Goal: Information Seeking & Learning: Learn about a topic

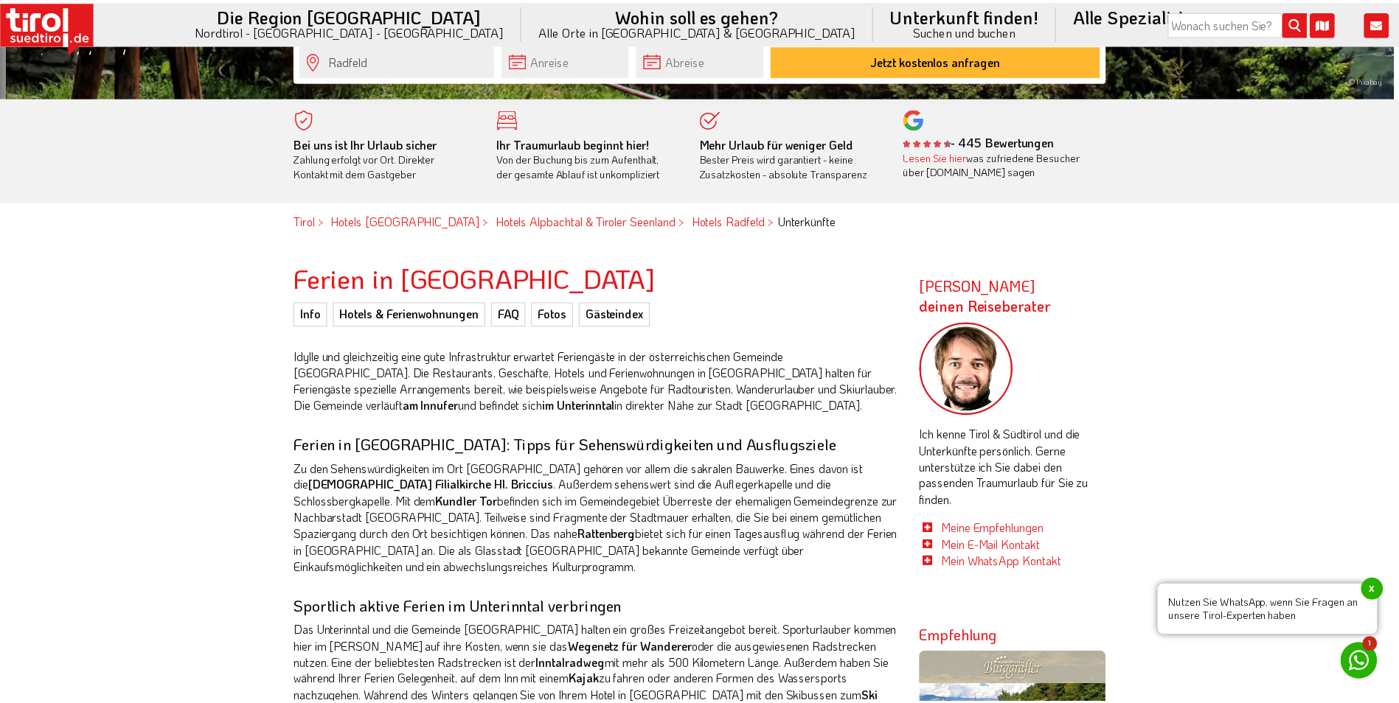
scroll to position [590, 0]
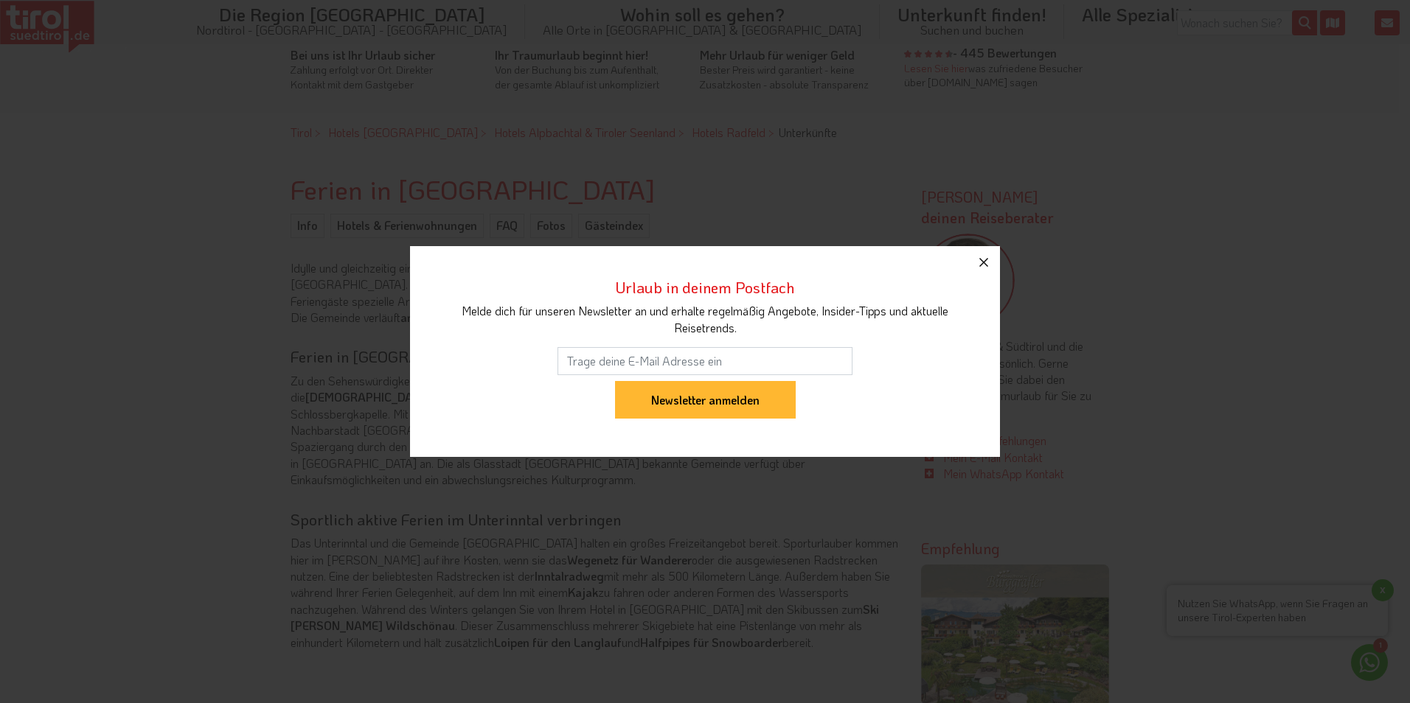
click at [983, 260] on icon "button" at bounding box center [984, 263] width 18 height 18
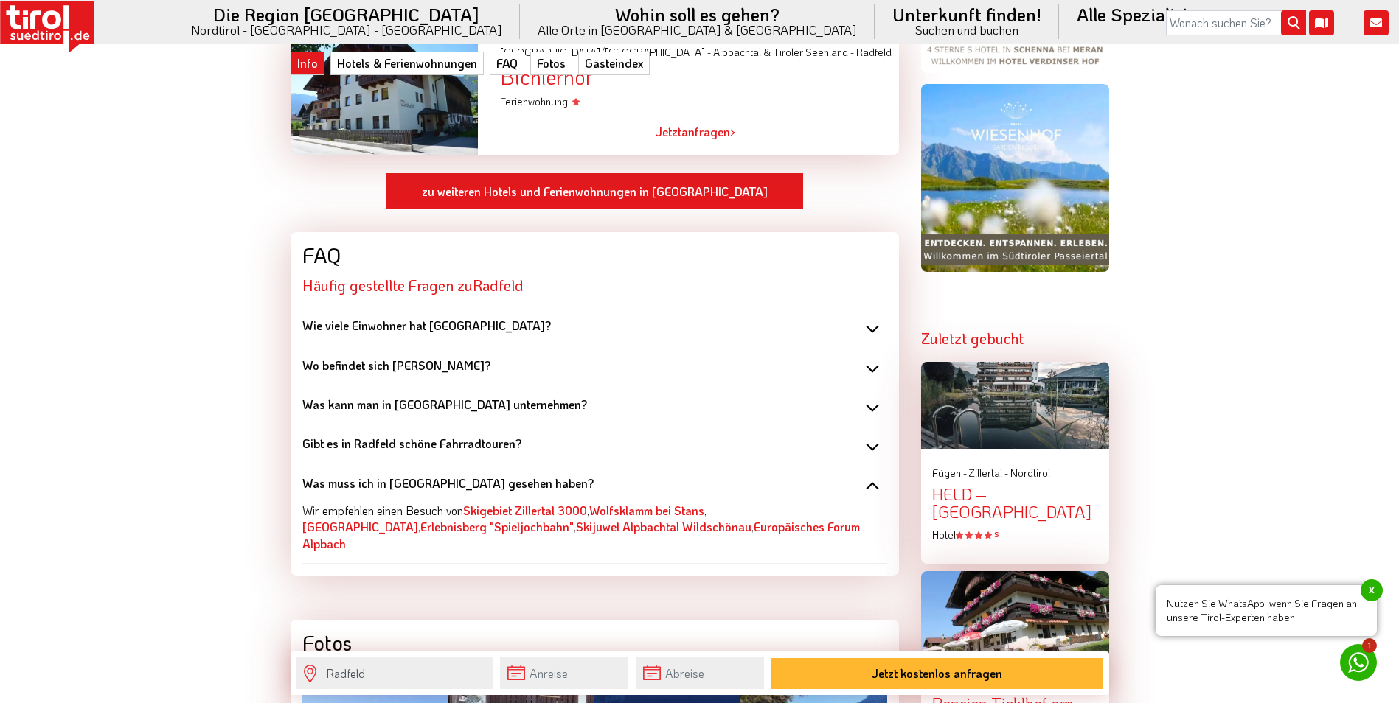
scroll to position [1475, 0]
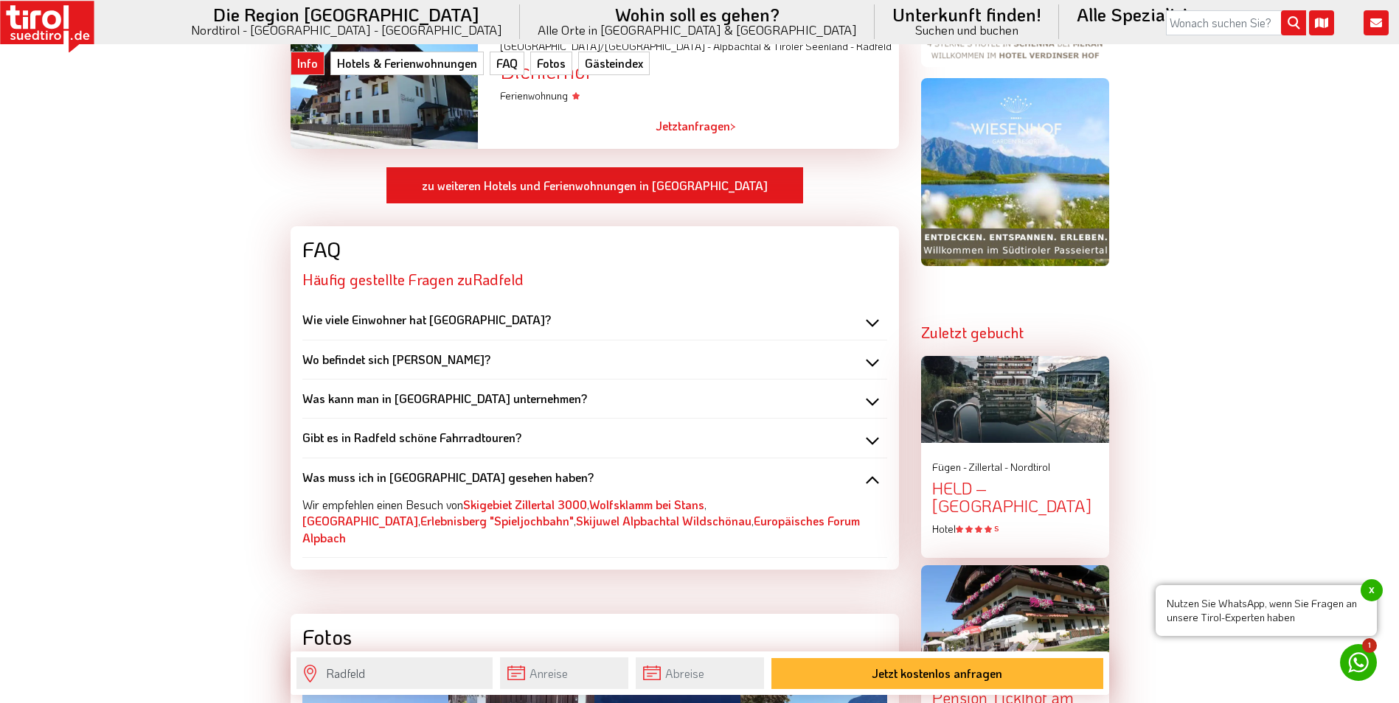
click at [870, 352] on div "Wo befindet sich [PERSON_NAME]?" at bounding box center [594, 360] width 585 height 16
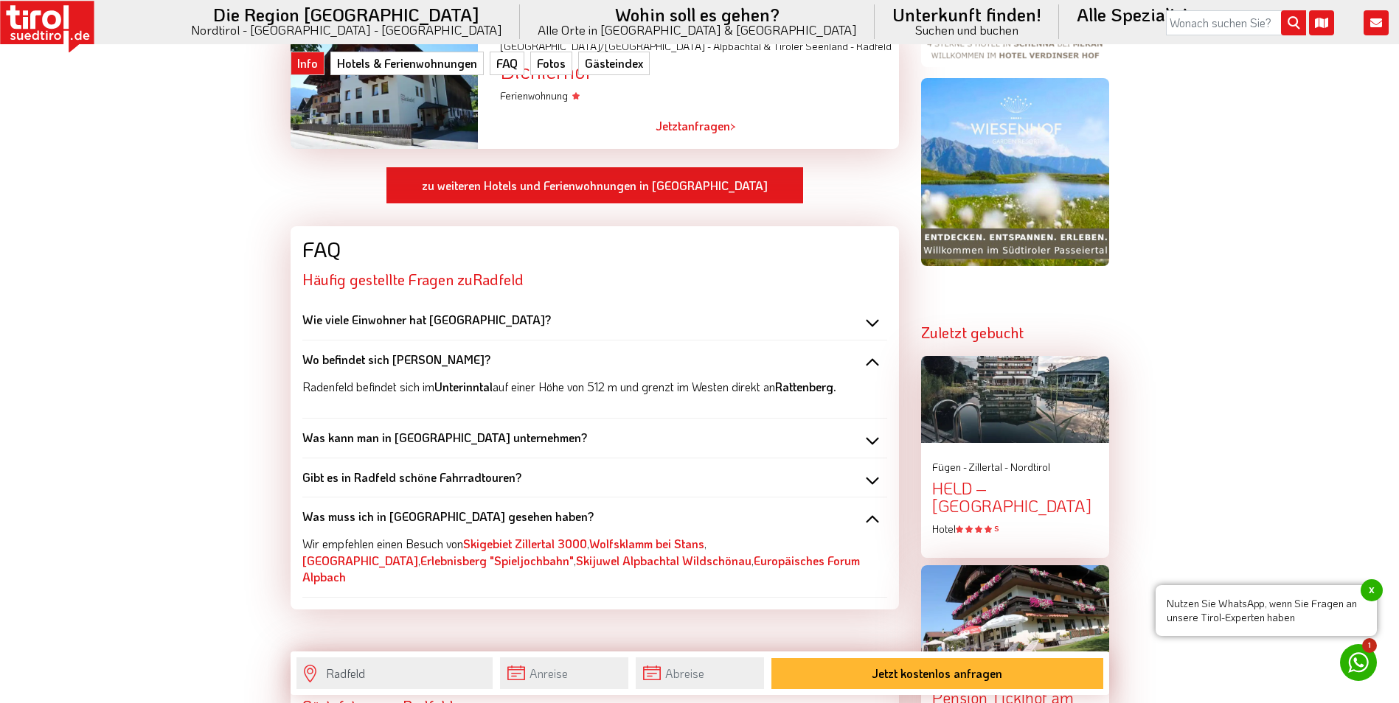
click at [874, 312] on div "Wie viele Einwohner hat [GEOGRAPHIC_DATA]?" at bounding box center [594, 320] width 585 height 16
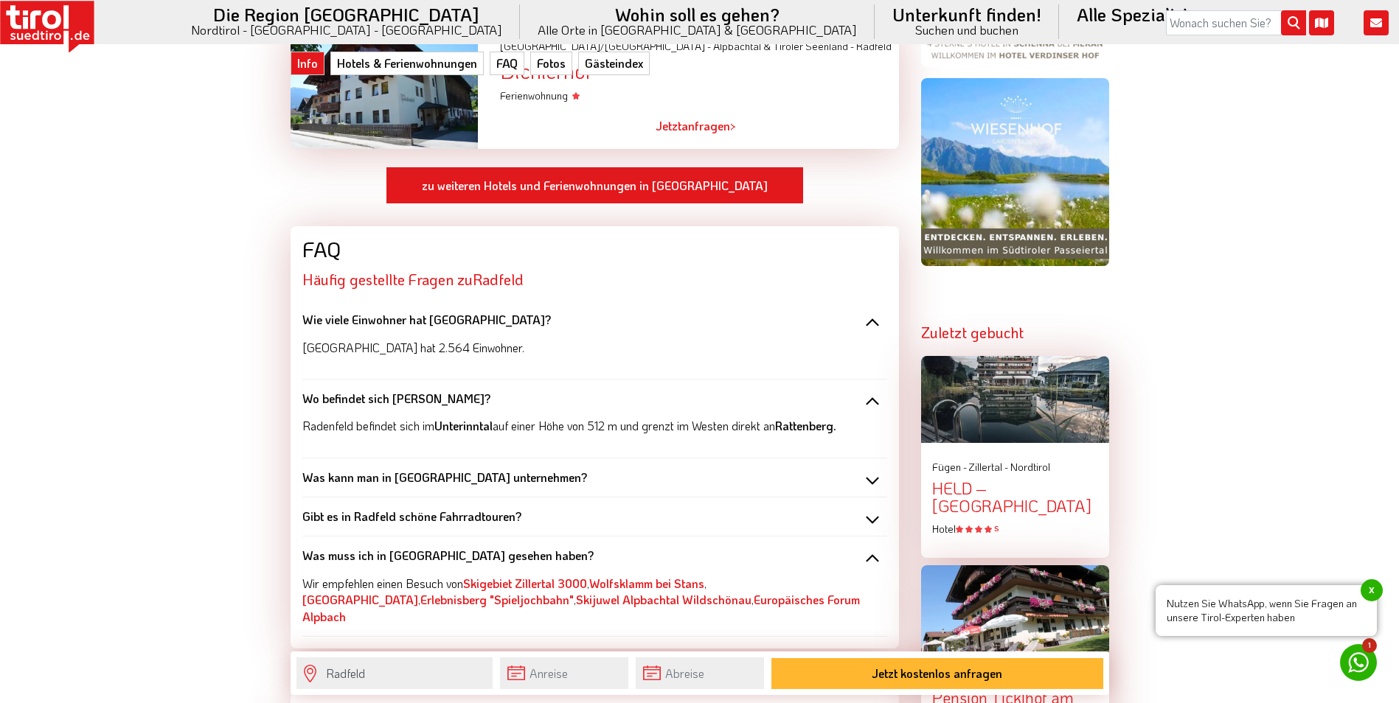
click at [872, 470] on div "Was kann man in [GEOGRAPHIC_DATA] unternehmen?" at bounding box center [594, 478] width 585 height 16
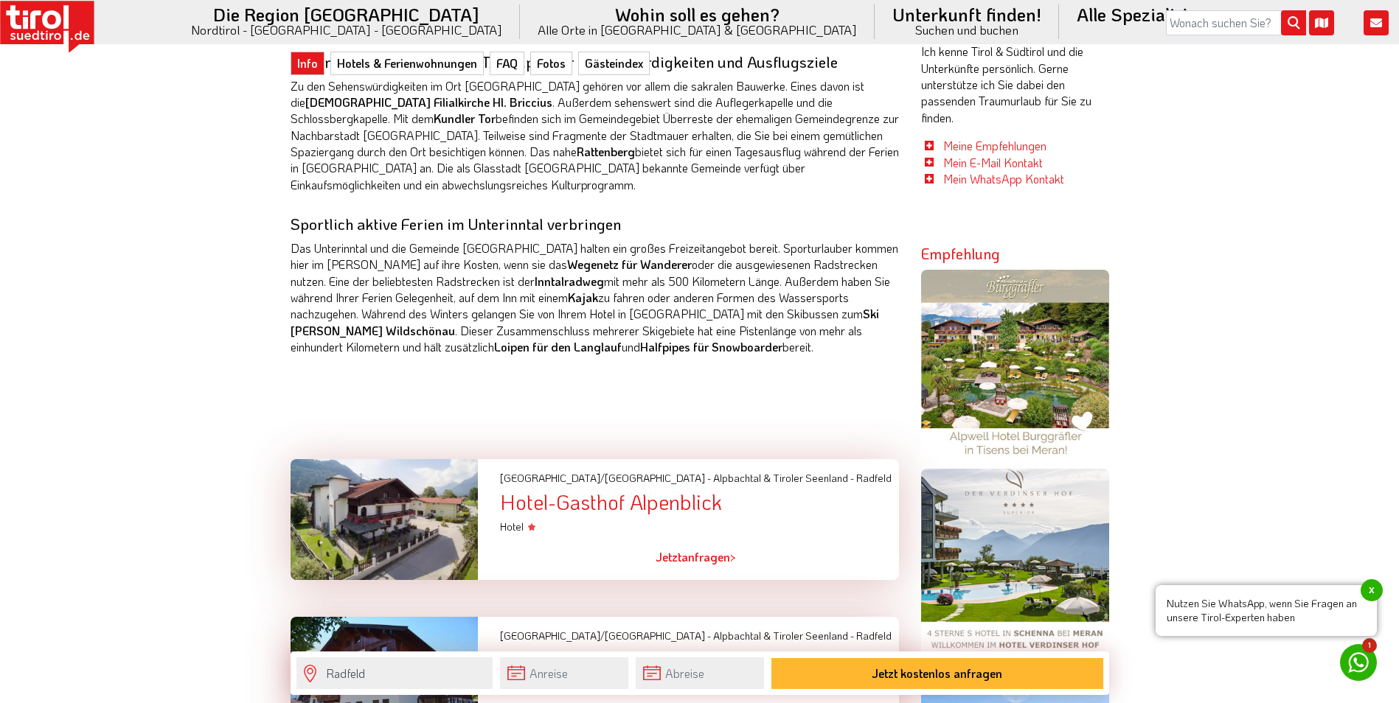
scroll to position [442, 0]
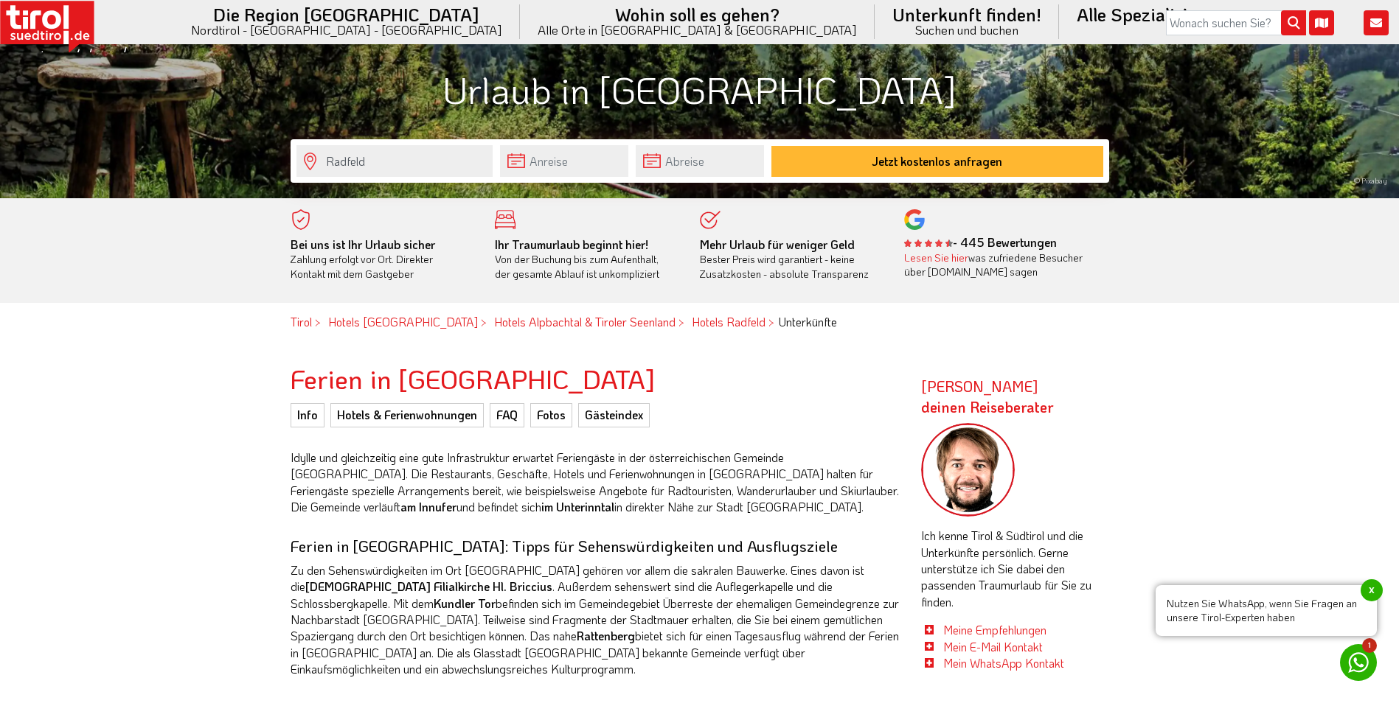
scroll to position [369, 0]
